Goal: Information Seeking & Learning: Learn about a topic

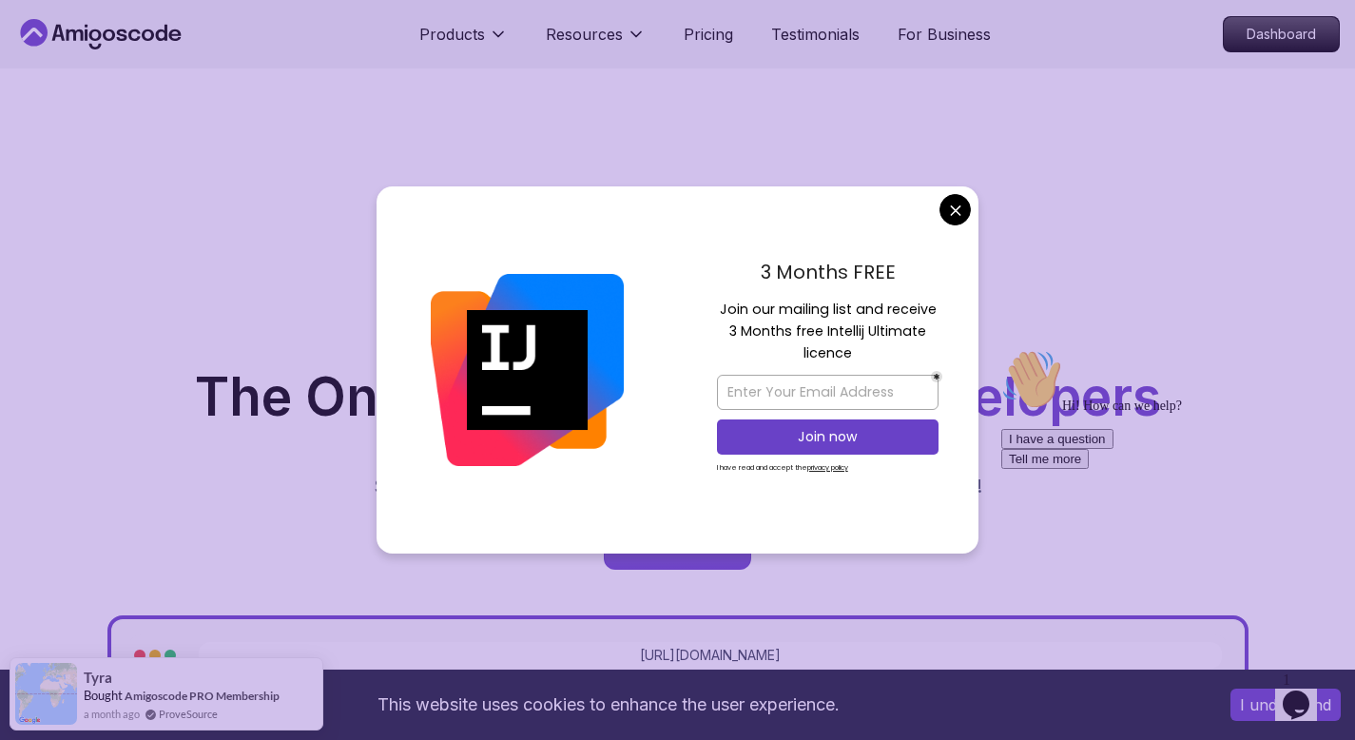
click at [953, 230] on div "3 Months FREE Join our mailing list and receive 3 Months free Intellij Ultimate…" at bounding box center [828, 369] width 302 height 367
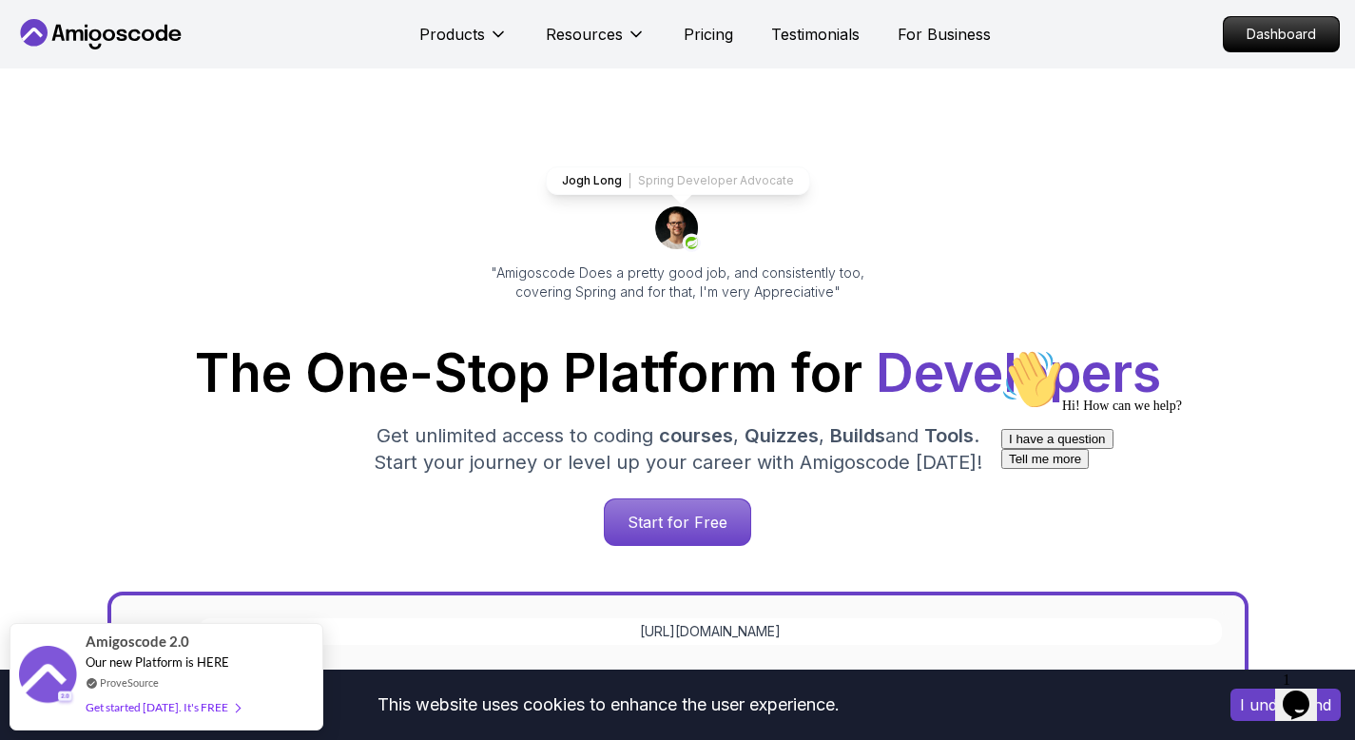
scroll to position [21, 0]
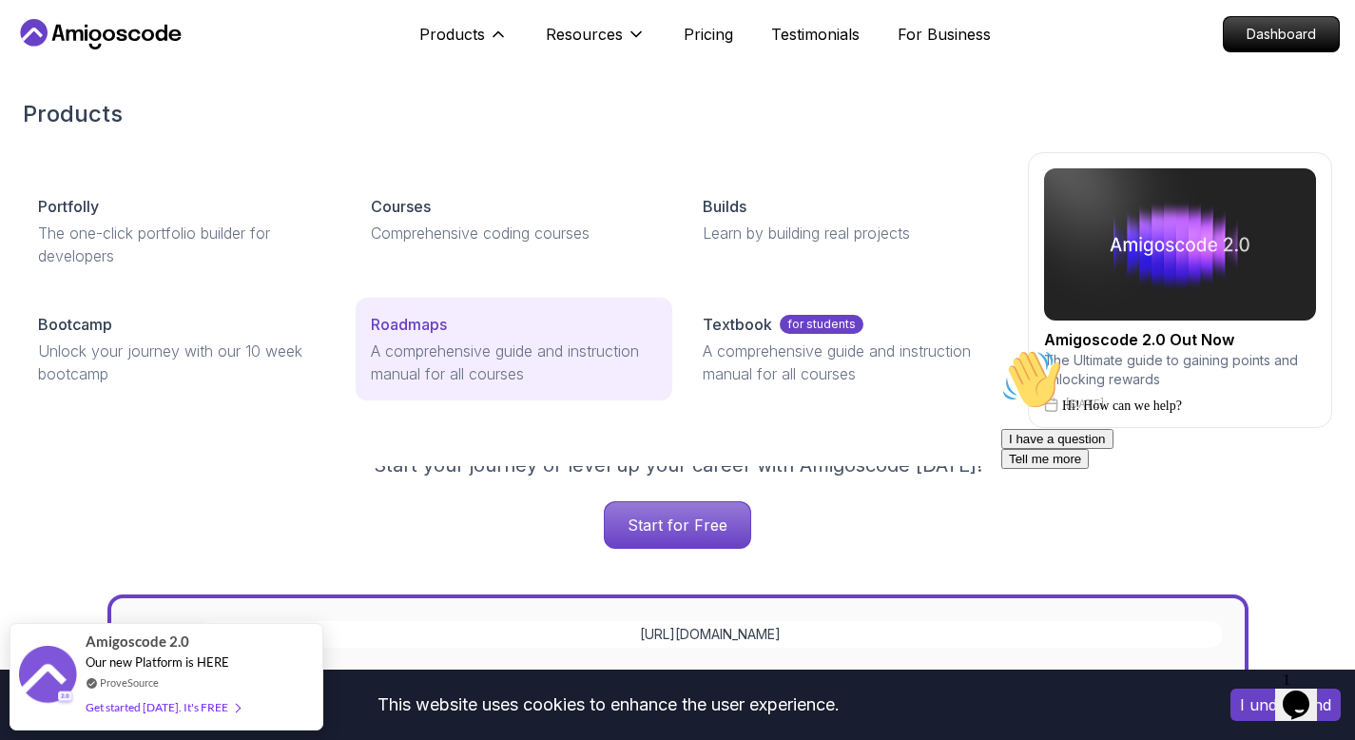
click at [437, 328] on p "Roadmaps" at bounding box center [409, 324] width 76 height 23
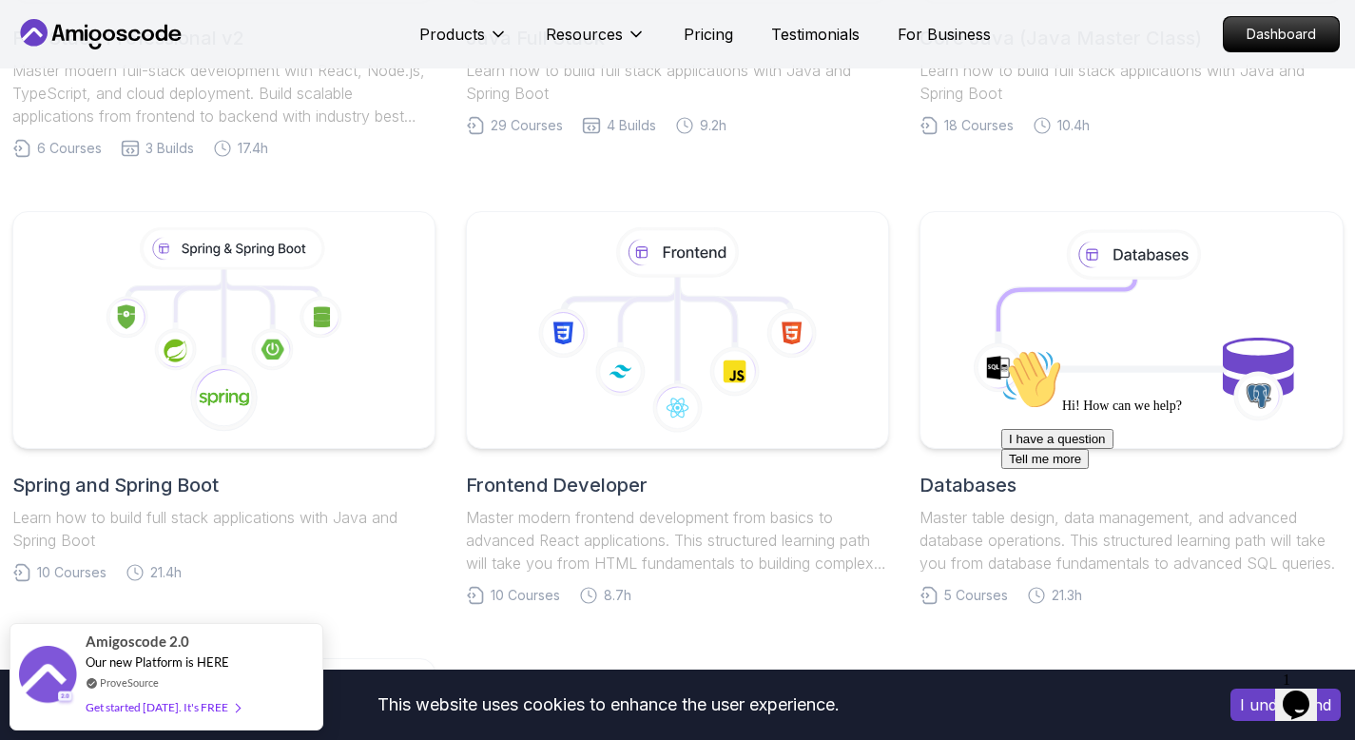
scroll to position [1373, 0]
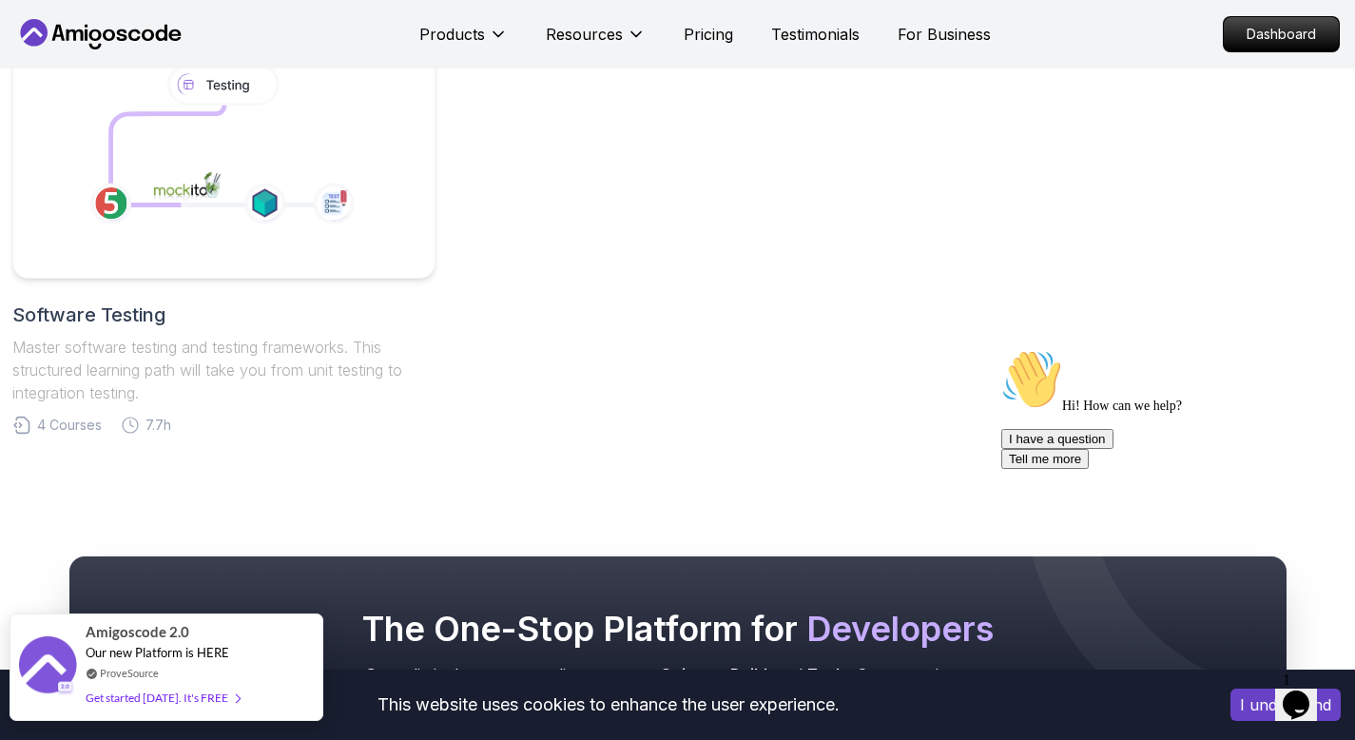
click at [192, 699] on div "Get started [DATE]. It's FREE" at bounding box center [163, 698] width 154 height 22
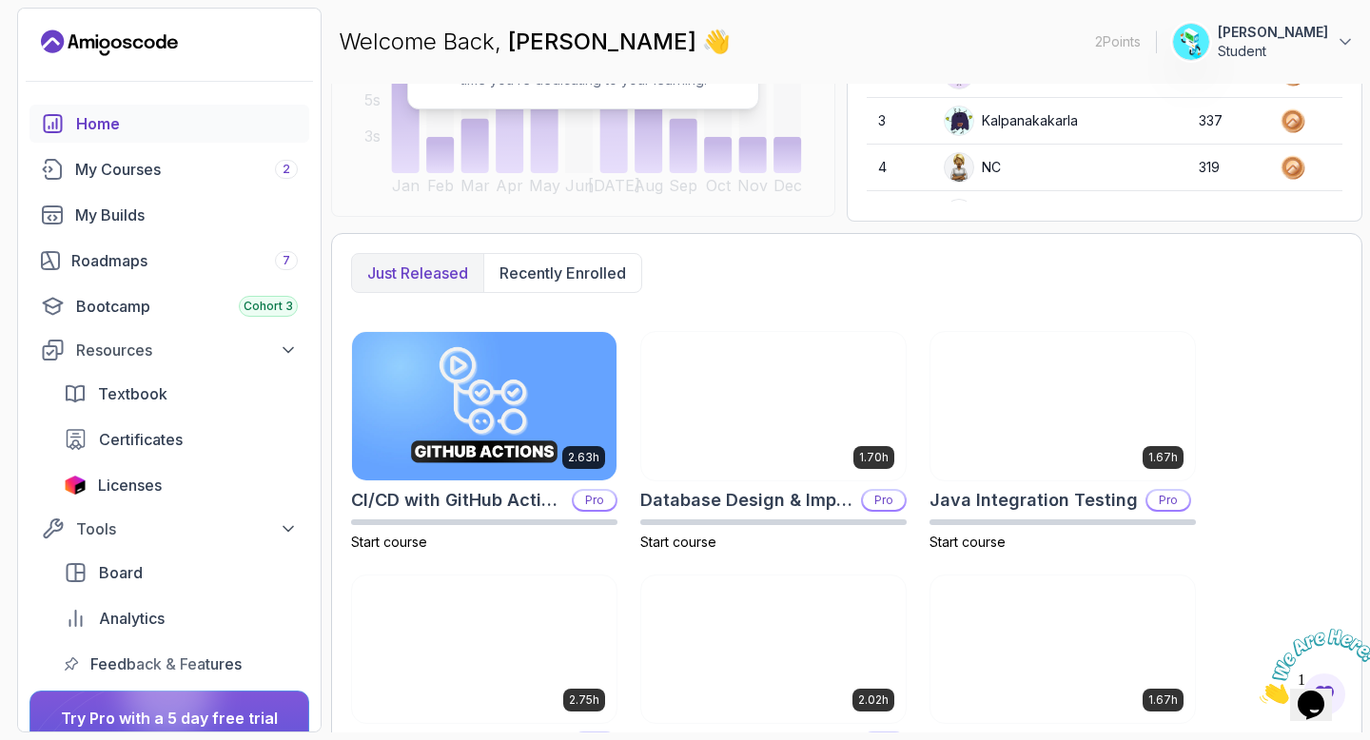
scroll to position [349, 0]
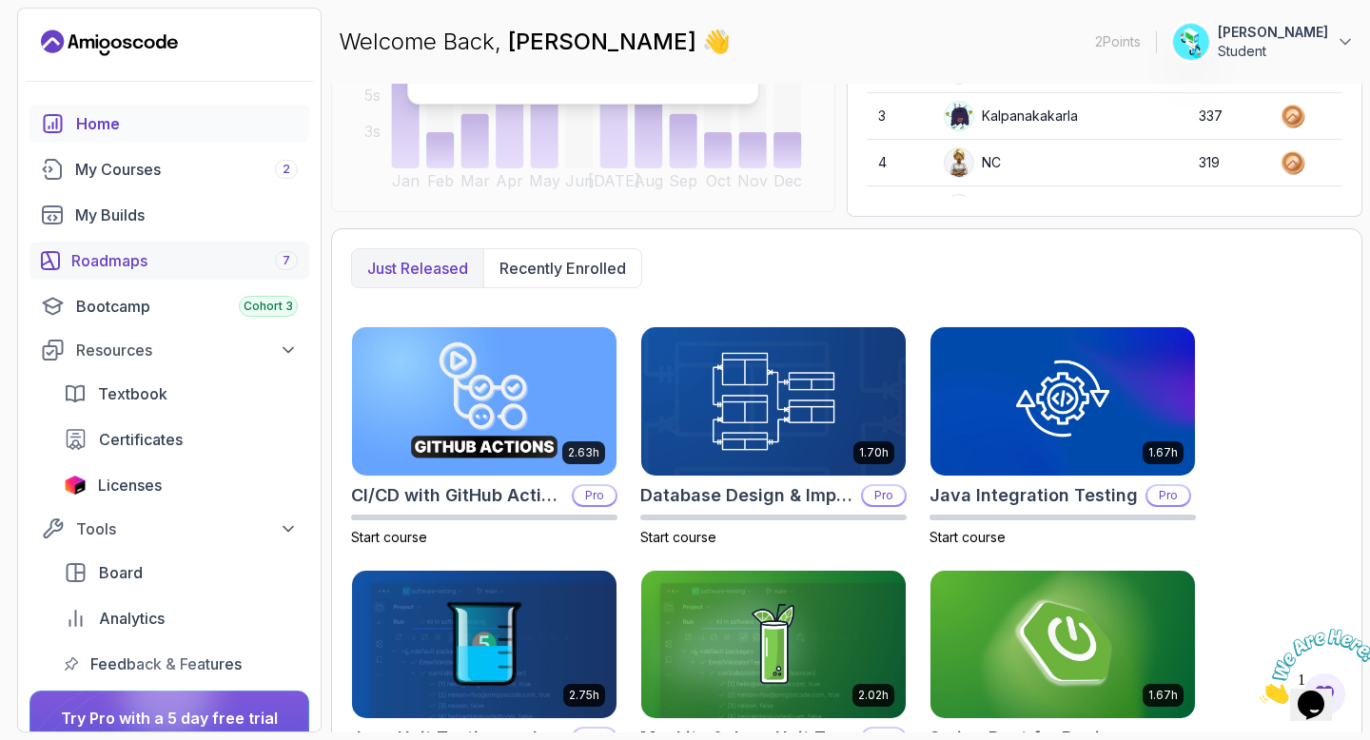
click at [195, 263] on div "Roadmaps 7" at bounding box center [184, 260] width 226 height 23
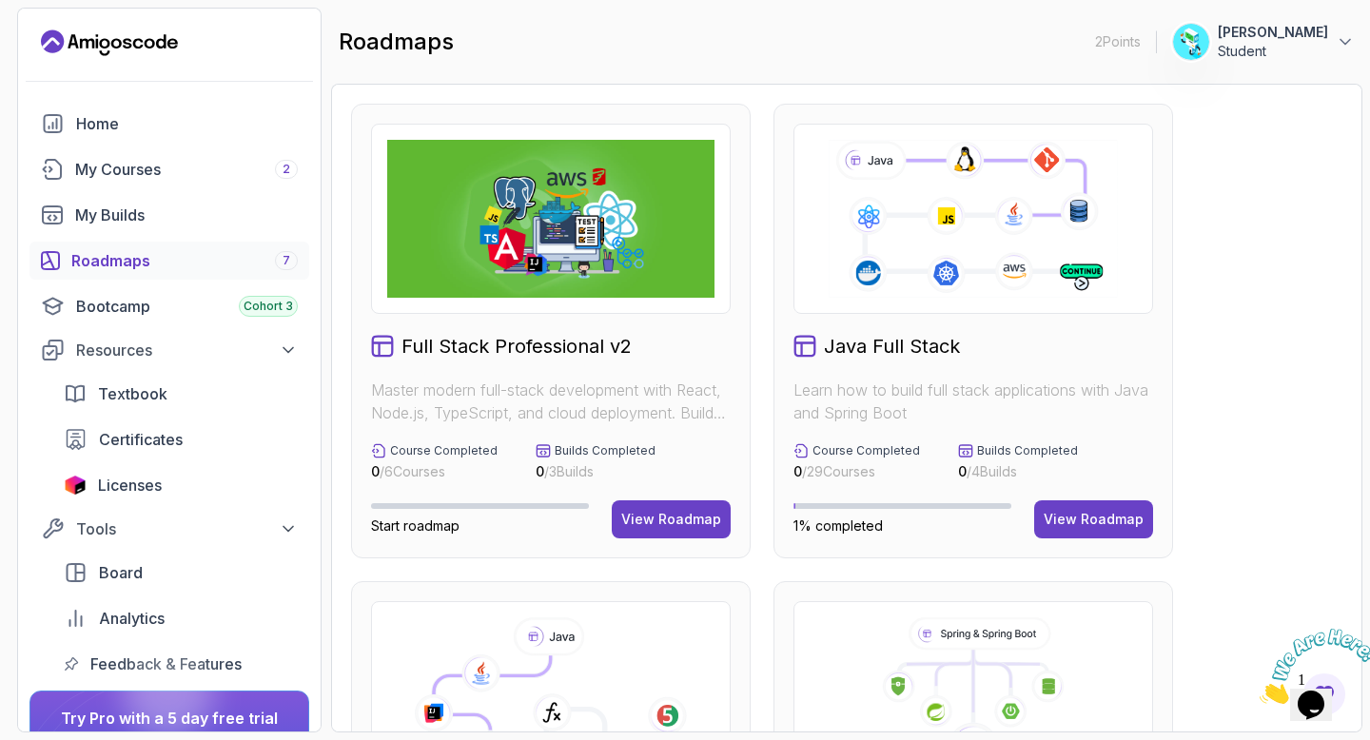
click at [967, 243] on icon at bounding box center [973, 219] width 294 height 164
click at [1109, 514] on div "View Roadmap" at bounding box center [1093, 519] width 100 height 19
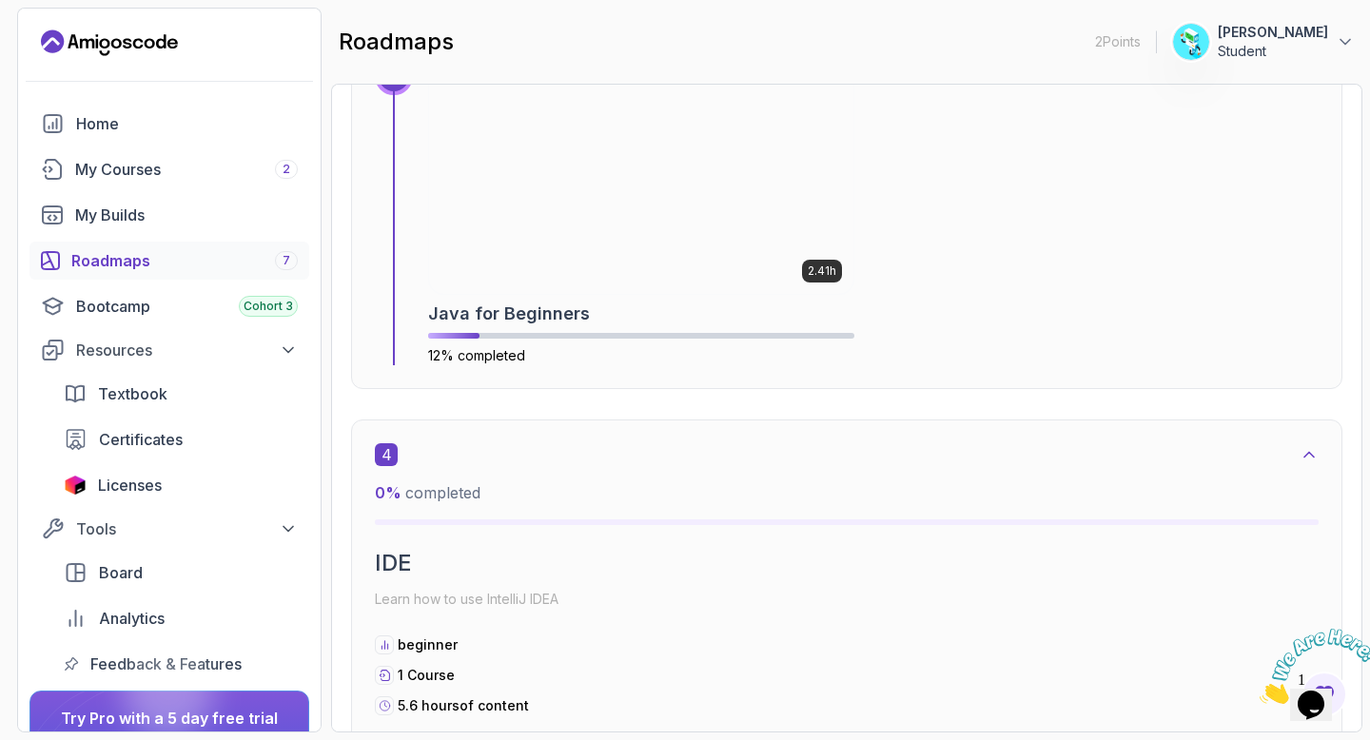
scroll to position [2714, 0]
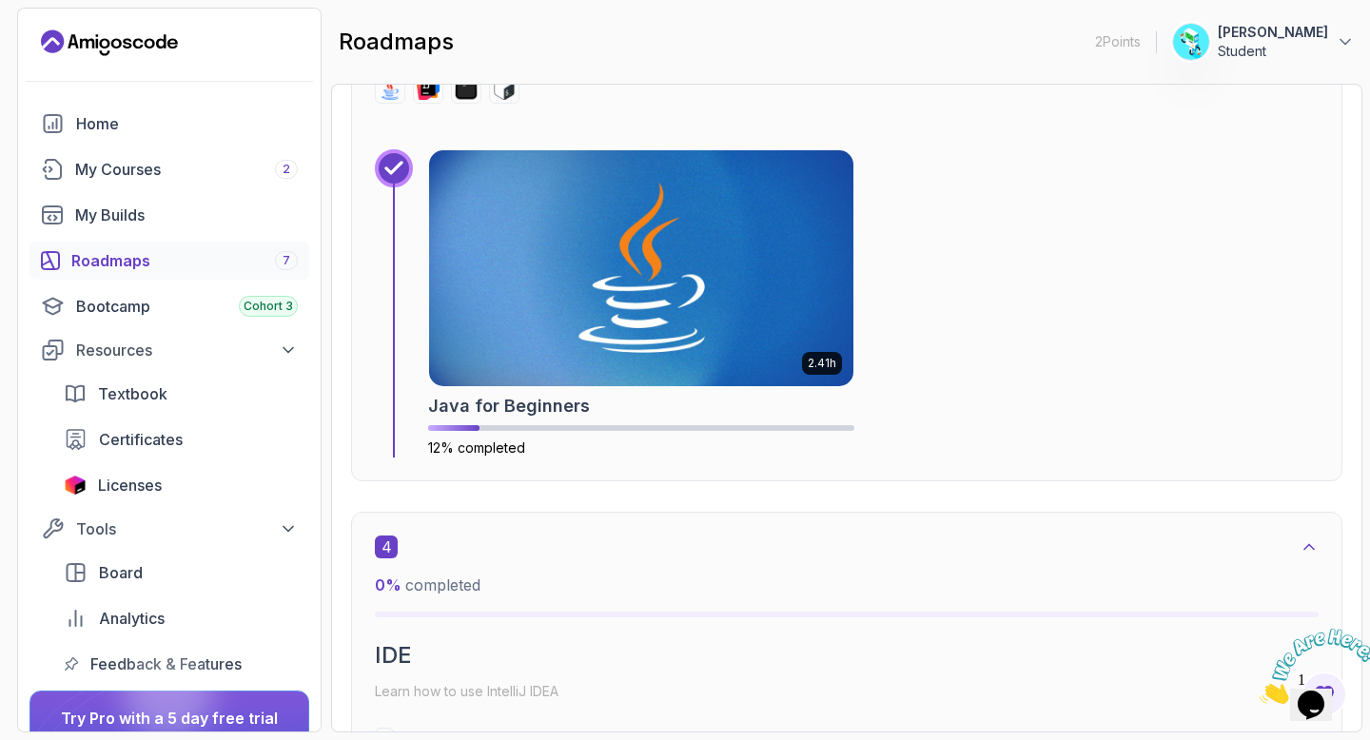
click at [721, 327] on img at bounding box center [641, 268] width 424 height 236
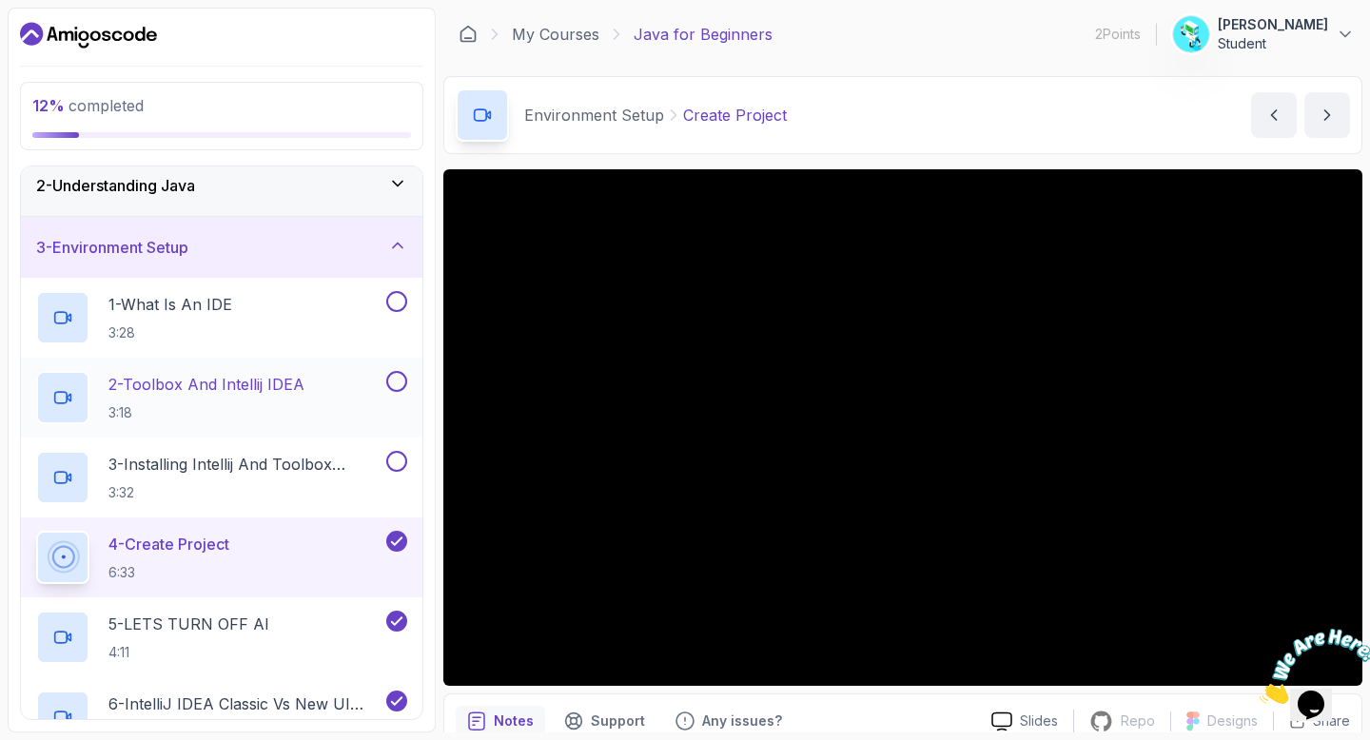
scroll to position [438, 0]
